Goal: Information Seeking & Learning: Learn about a topic

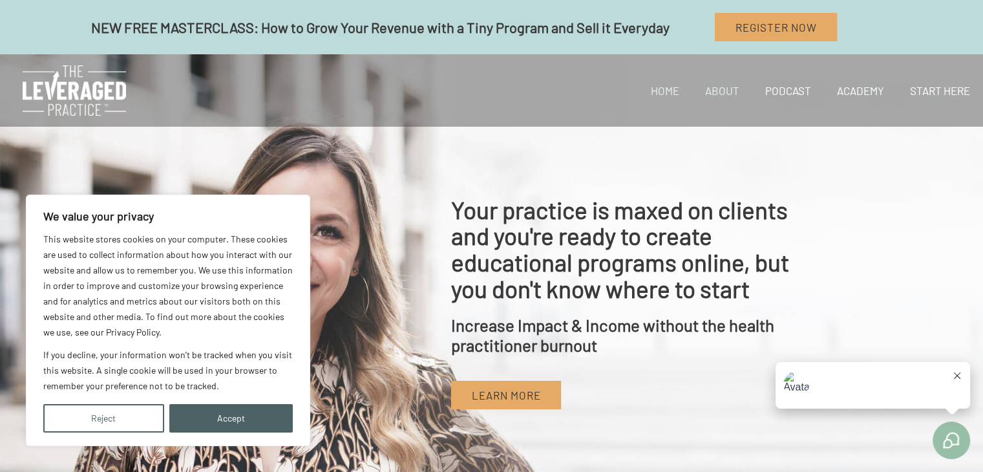
click at [731, 91] on link "About" at bounding box center [722, 90] width 60 height 44
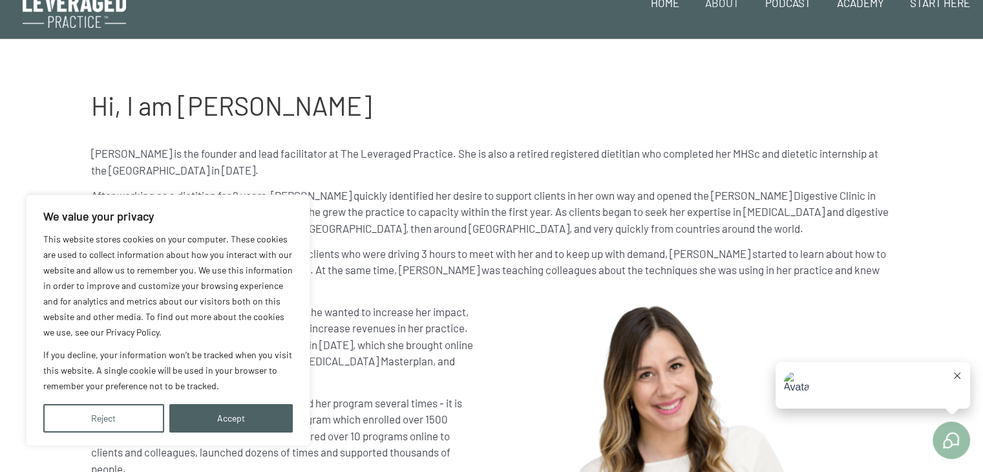
scroll to position [65, 0]
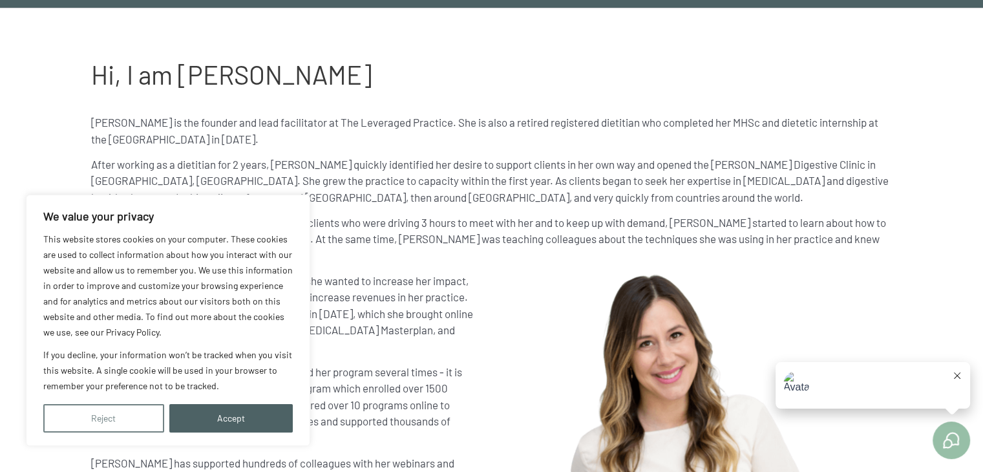
click at [101, 419] on button "Reject" at bounding box center [103, 418] width 121 height 28
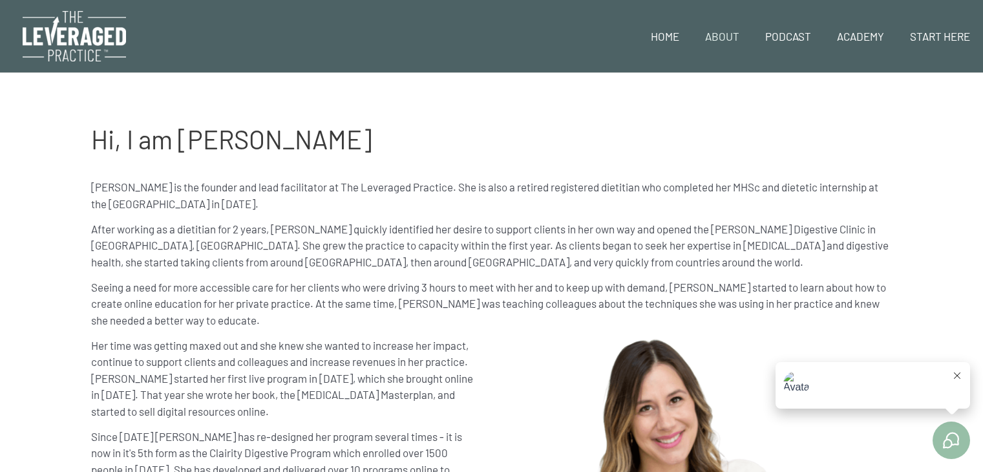
scroll to position [65, 0]
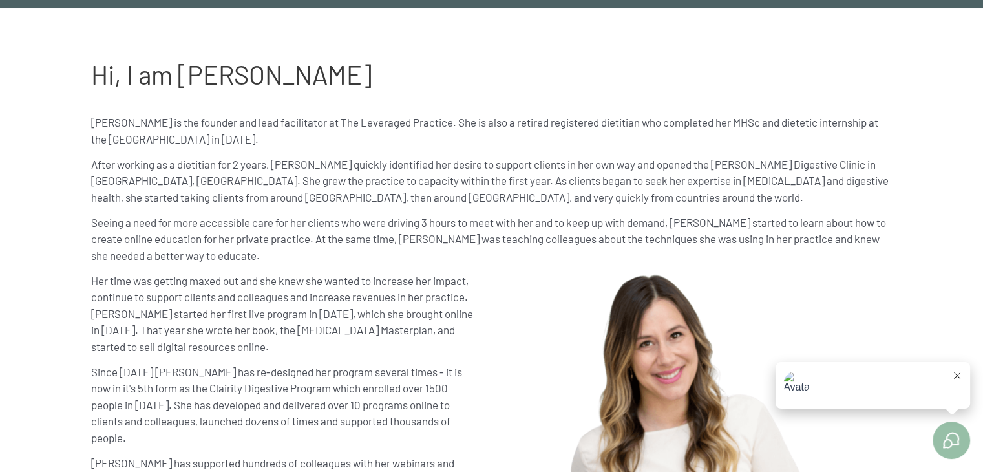
click at [962, 376] on button at bounding box center [957, 376] width 10 height 13
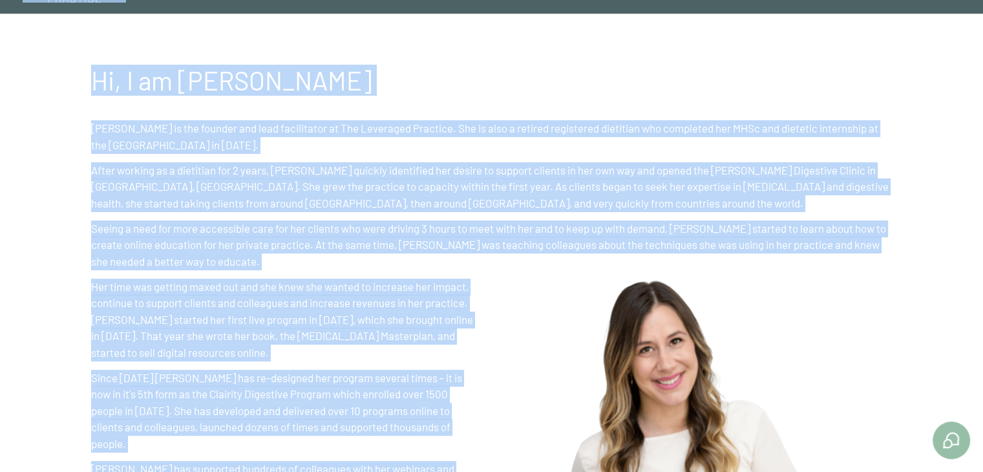
scroll to position [0, 0]
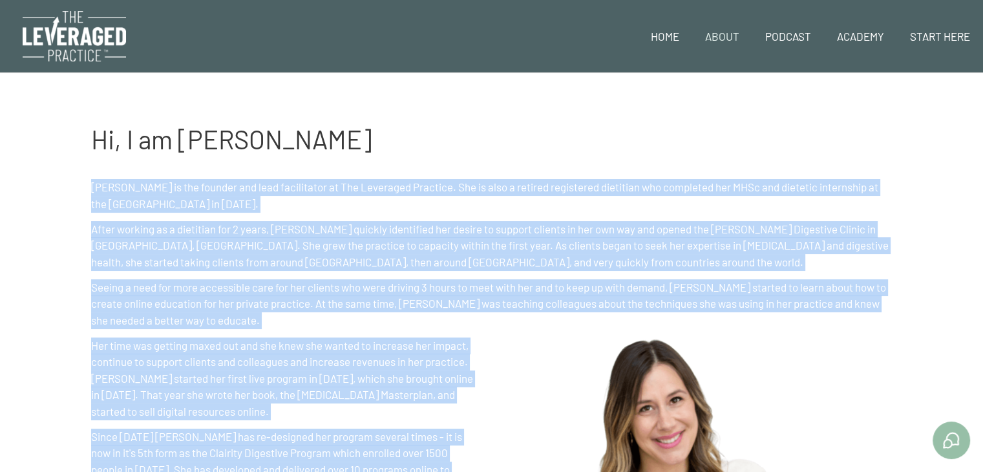
drag, startPoint x: 468, startPoint y: 154, endPoint x: 85, endPoint y: 192, distance: 384.4
click at [85, 192] on div "Hi, I am Stephanie Stephanie Clairmont is the founder and lead facilitator at T…" at bounding box center [491, 468] width 827 height 712
copy div "Stephanie Clairmont is the founder and lead facilitator at The Leveraged Practi…"
